Goal: Task Accomplishment & Management: Manage account settings

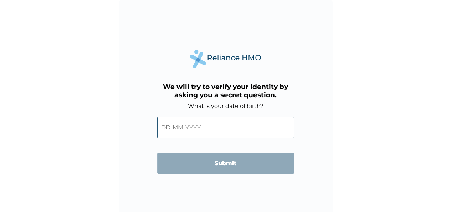
click at [203, 130] on input "text" at bounding box center [225, 127] width 137 height 22
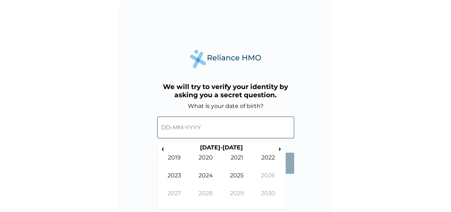
click at [211, 126] on input "text" at bounding box center [225, 127] width 137 height 22
click at [172, 129] on input "text" at bounding box center [225, 127] width 137 height 22
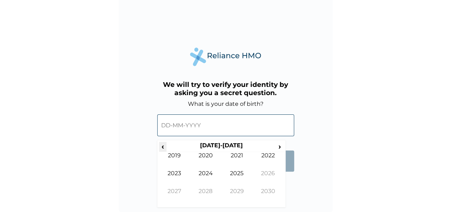
click at [161, 145] on span "‹" at bounding box center [162, 146] width 7 height 9
click at [243, 191] on td "1999" at bounding box center [237, 196] width 31 height 18
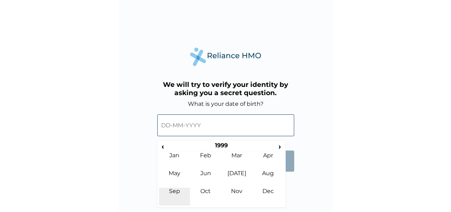
click at [181, 190] on td "Sep" at bounding box center [174, 196] width 31 height 18
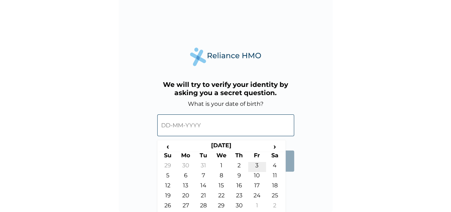
click at [254, 165] on td "3" at bounding box center [257, 167] width 18 height 10
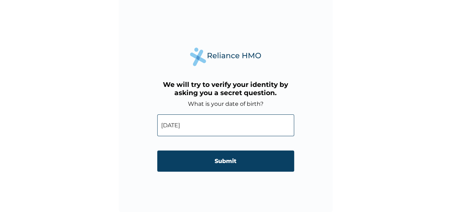
click at [168, 125] on input "03-09-1999" at bounding box center [225, 125] width 137 height 22
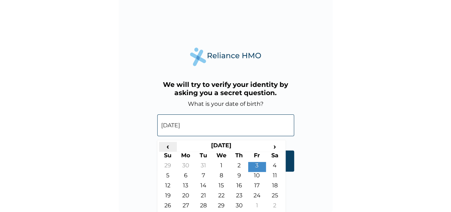
click at [171, 147] on span "‹" at bounding box center [168, 146] width 18 height 9
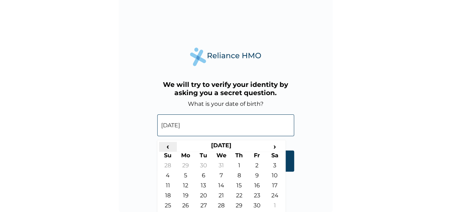
click at [171, 147] on span "‹" at bounding box center [168, 146] width 18 height 9
click at [221, 164] on td "3" at bounding box center [222, 167] width 18 height 10
type input "03-02-1999"
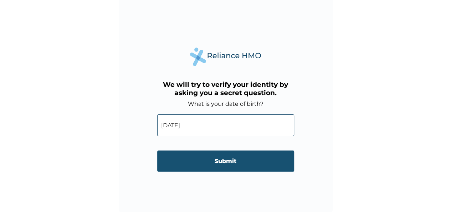
click at [213, 159] on input "Submit" at bounding box center [225, 160] width 137 height 21
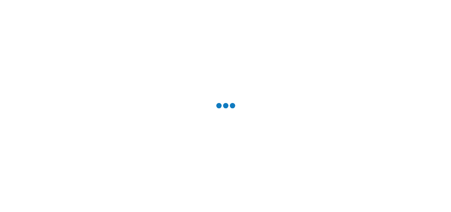
scroll to position [0, 0]
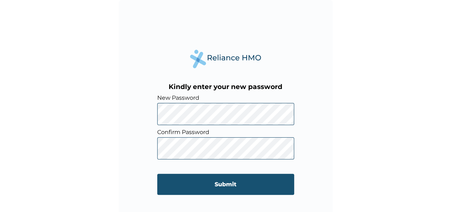
click at [199, 184] on input "Submit" at bounding box center [225, 183] width 137 height 21
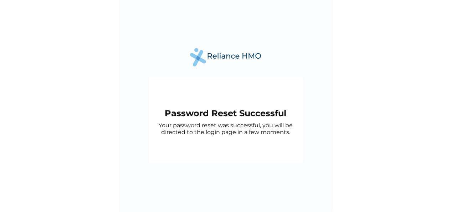
scroll to position [2, 0]
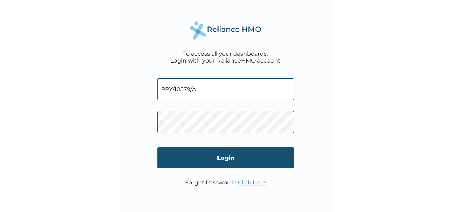
click at [167, 157] on input "Login" at bounding box center [225, 157] width 137 height 21
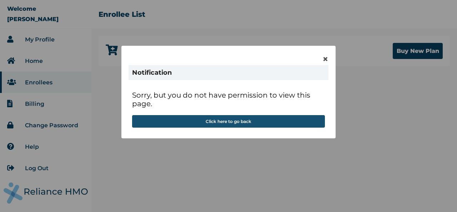
click at [208, 121] on button "Click here to go back" at bounding box center [228, 121] width 193 height 12
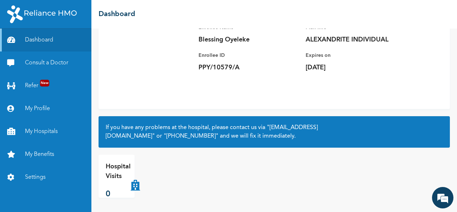
click at [119, 177] on p "Hospital Visits" at bounding box center [118, 171] width 25 height 19
click at [137, 183] on icon at bounding box center [135, 176] width 9 height 29
